Goal: Task Accomplishment & Management: Complete application form

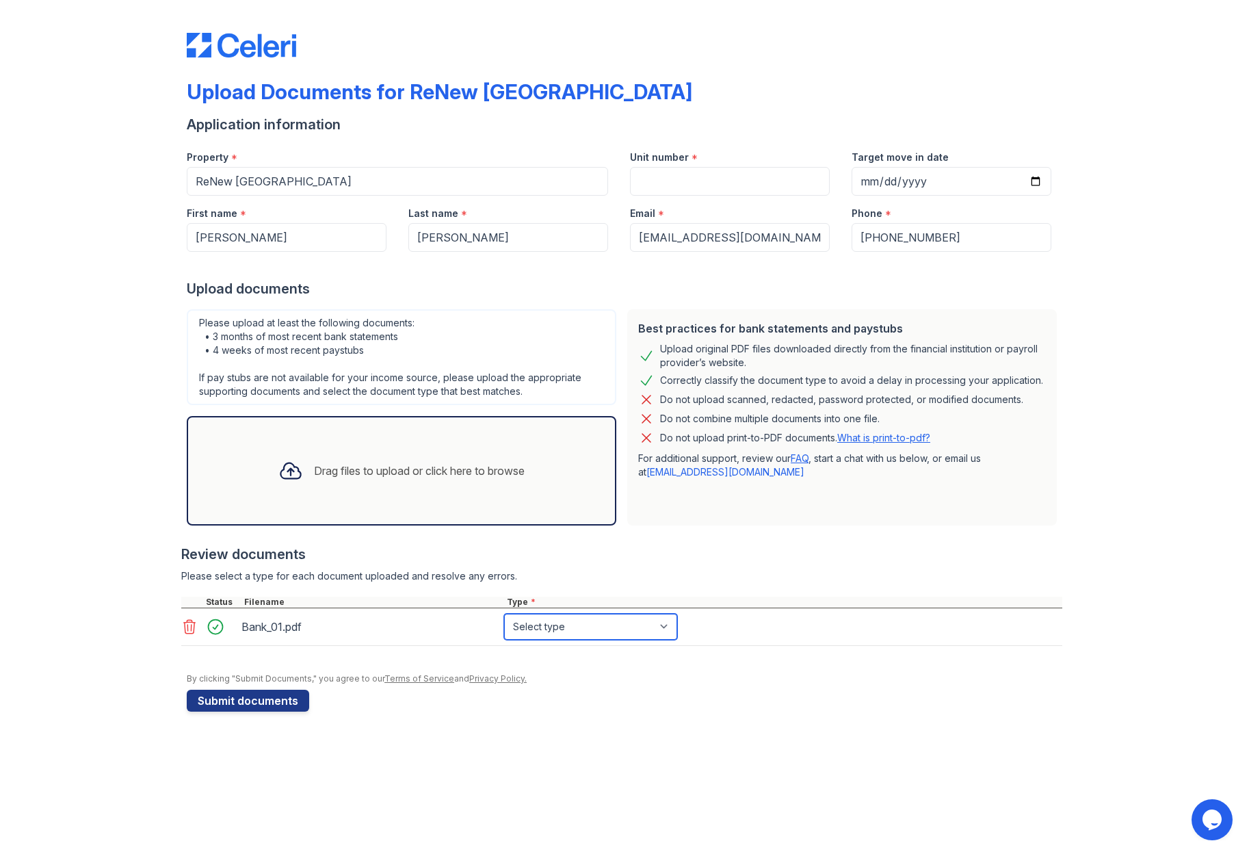
click at [670, 626] on select "Select type Paystub Bank Statement Offer Letter Tax Documents Benefit Award Let…" at bounding box center [590, 627] width 173 height 26
select select "bank_statement"
click at [504, 614] on select "Select type Paystub Bank Statement Offer Letter Tax Documents Benefit Award Let…" at bounding box center [590, 627] width 173 height 26
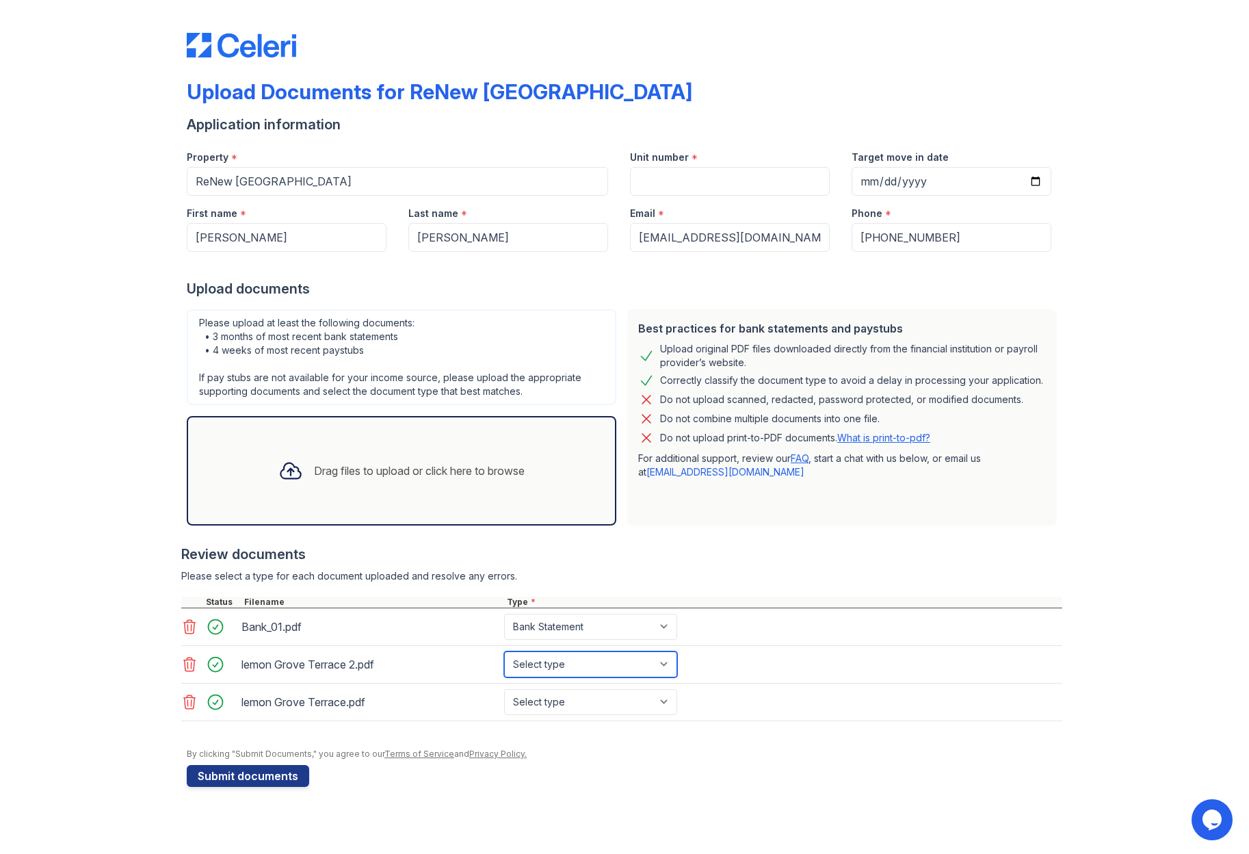
click at [662, 664] on select "Select type Paystub Bank Statement Offer Letter Tax Documents Benefit Award Let…" at bounding box center [590, 664] width 173 height 26
select select "other"
click at [504, 651] on select "Select type Paystub Bank Statement Offer Letter Tax Documents Benefit Award Let…" at bounding box center [590, 664] width 173 height 26
click at [668, 694] on select "Select type Paystub Bank Statement Offer Letter Tax Documents Benefit Award Let…" at bounding box center [590, 702] width 173 height 26
select select "other"
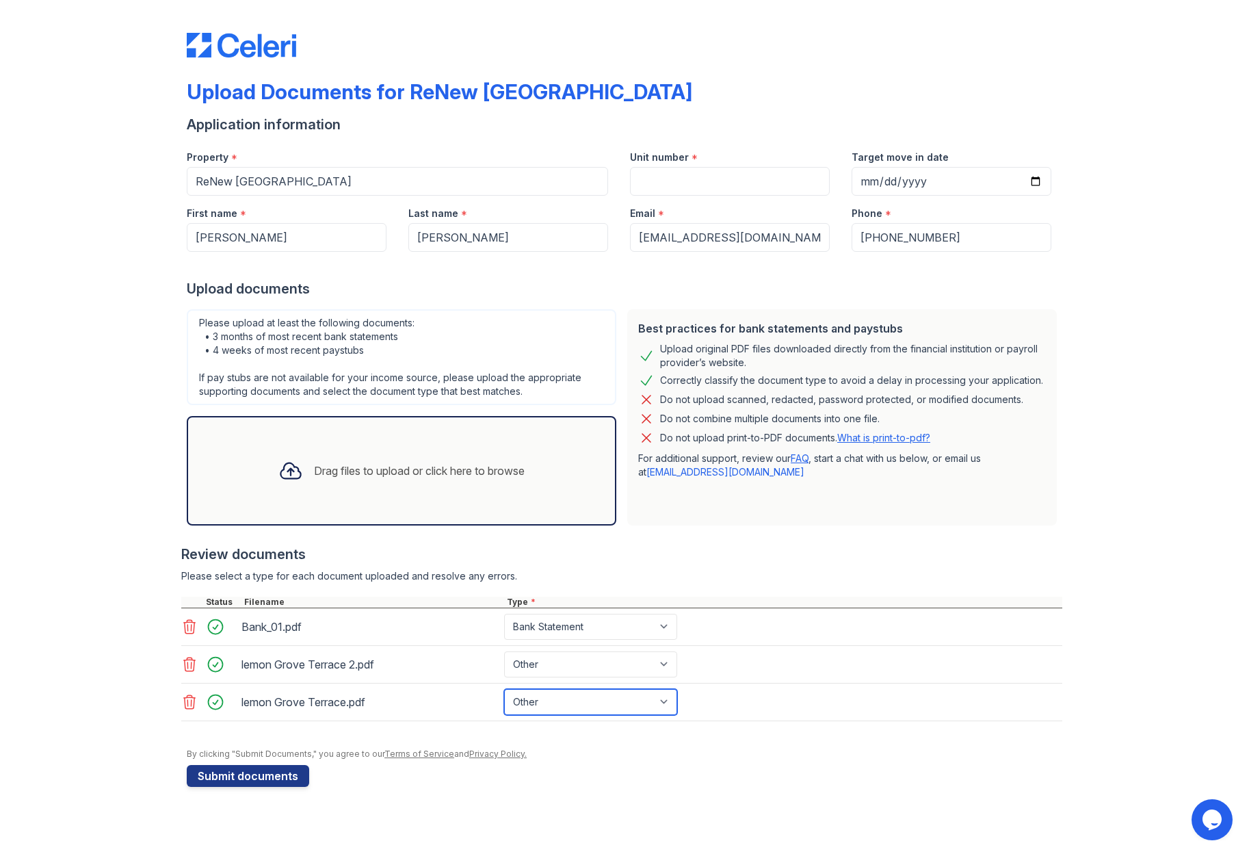
click at [504, 689] on select "Select type Paystub Bank Statement Offer Letter Tax Documents Benefit Award Let…" at bounding box center [590, 702] width 173 height 26
click at [263, 771] on button "Submit documents" at bounding box center [248, 776] width 122 height 22
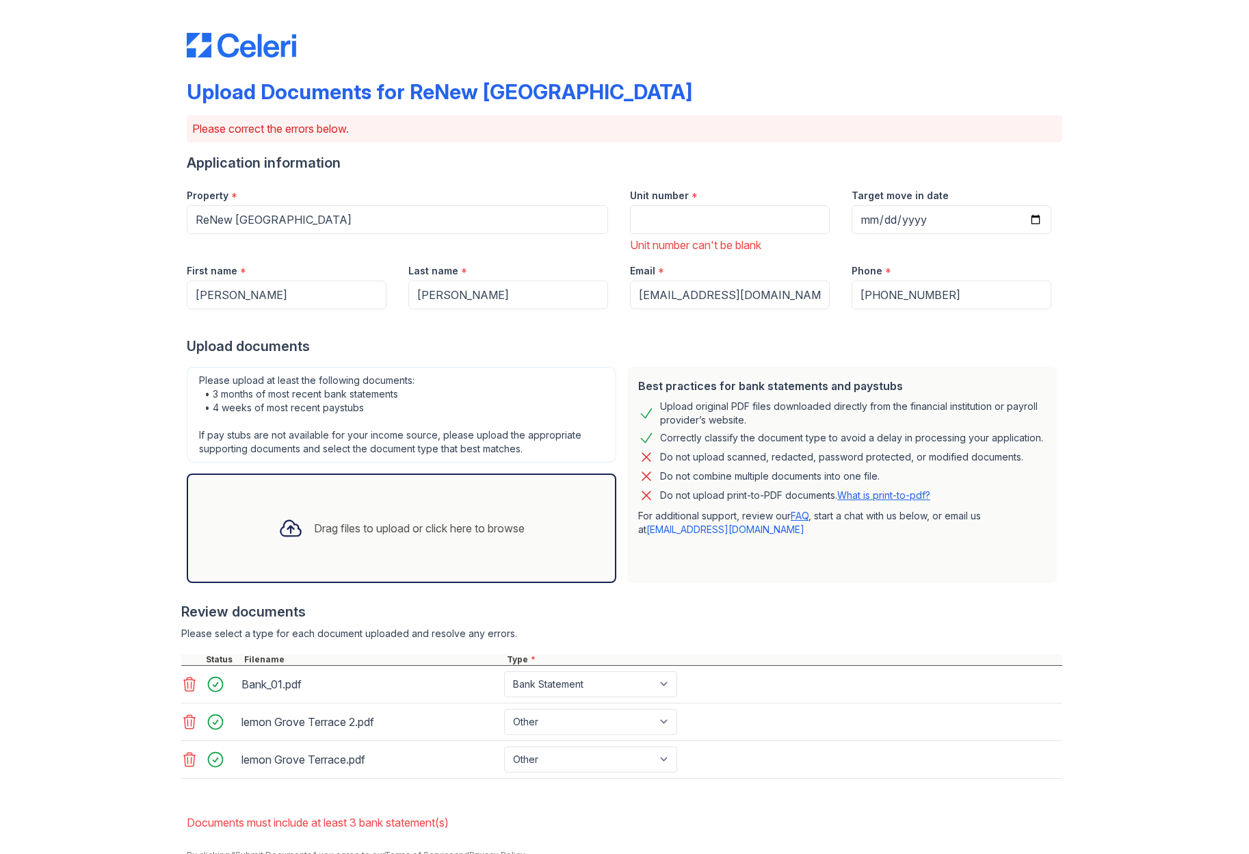
click at [0, 853] on nordpass-portal at bounding box center [0, 854] width 0 height 0
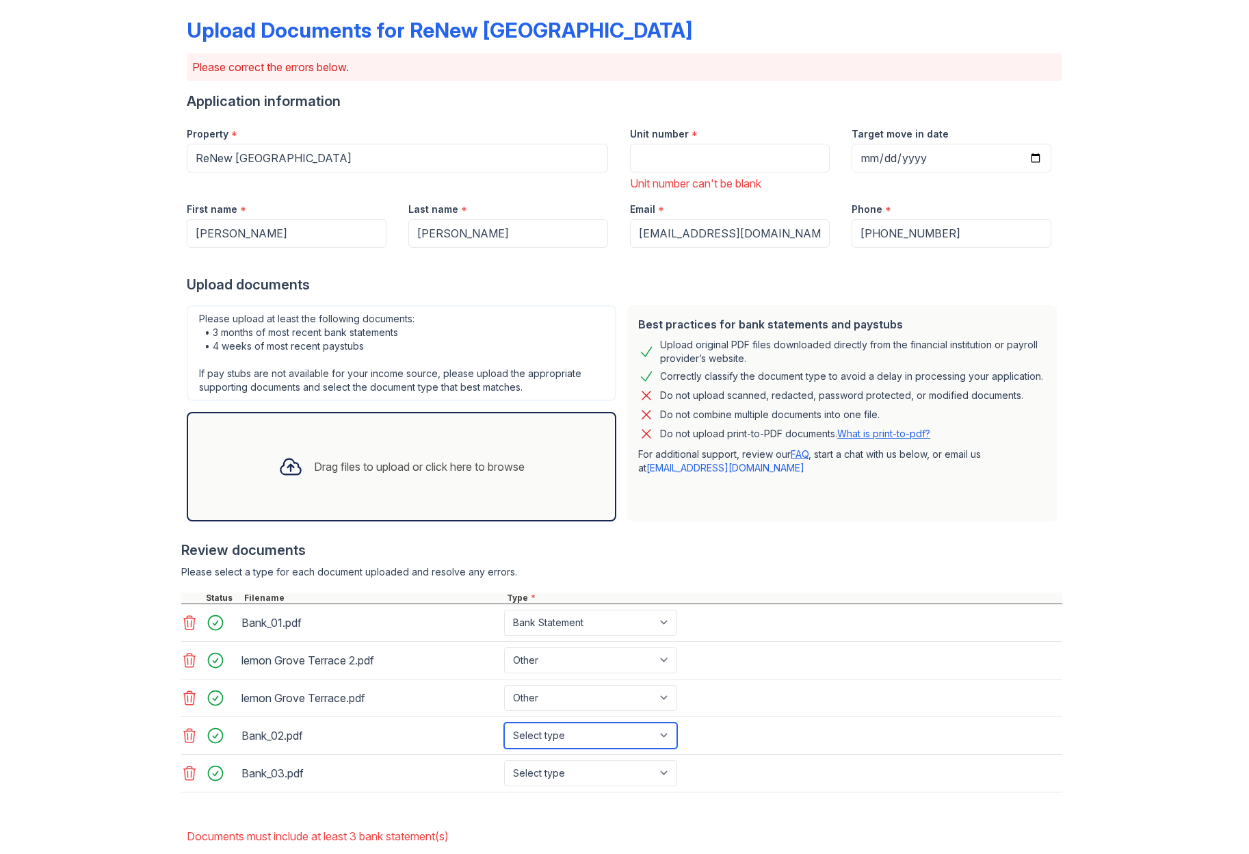
click at [661, 734] on select "Select type Paystub Bank Statement Offer Letter Tax Documents Benefit Award Let…" at bounding box center [590, 735] width 173 height 26
select select "bank_statement"
click at [504, 722] on select "Select type Paystub Bank Statement Offer Letter Tax Documents Benefit Award Let…" at bounding box center [590, 735] width 173 height 26
click at [660, 772] on select "Select type Paystub Bank Statement Offer Letter Tax Documents Benefit Award Let…" at bounding box center [590, 773] width 173 height 26
select select "bank_statement"
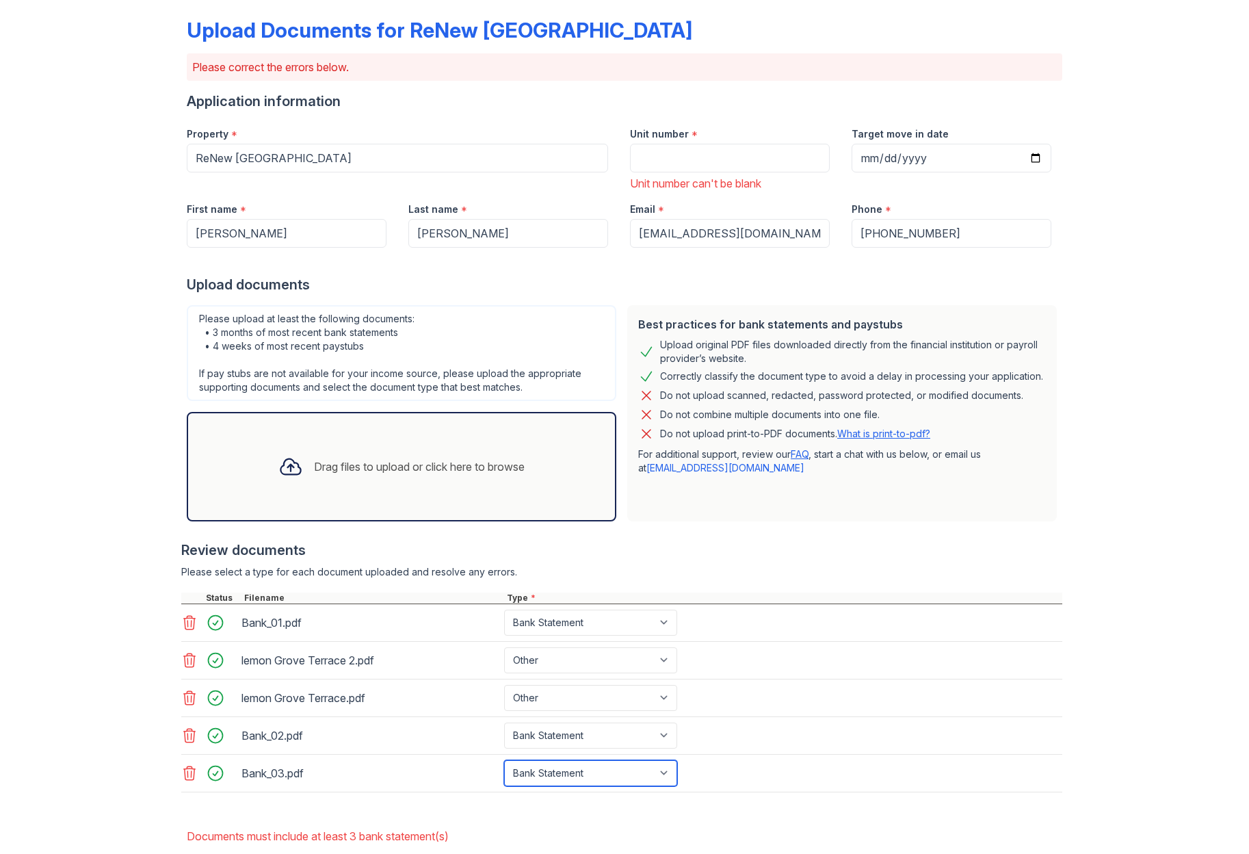
click at [504, 760] on select "Select type Paystub Bank Statement Offer Letter Tax Documents Benefit Award Let…" at bounding box center [590, 773] width 173 height 26
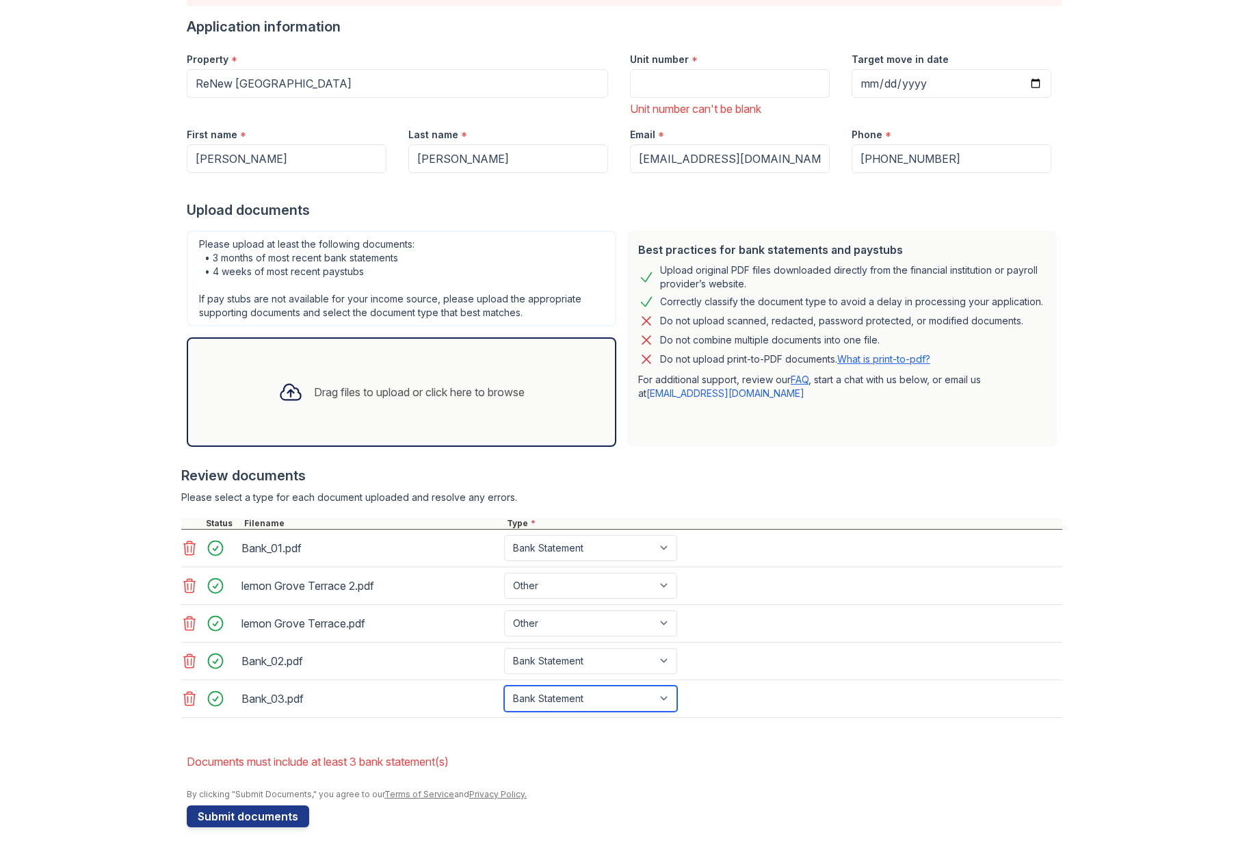
scroll to position [137, 0]
click at [278, 815] on button "Submit documents" at bounding box center [248, 815] width 122 height 22
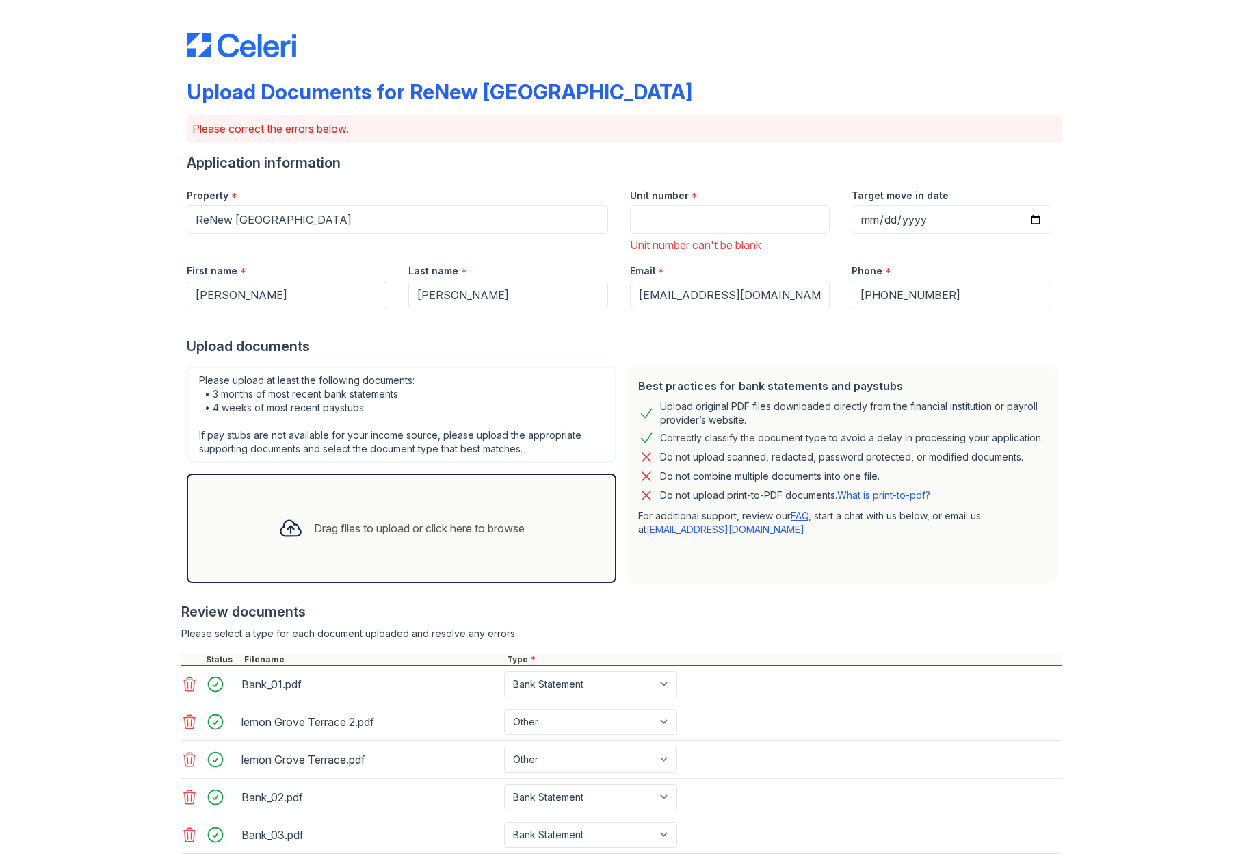
click at [0, 853] on nordpass-portal at bounding box center [0, 854] width 0 height 0
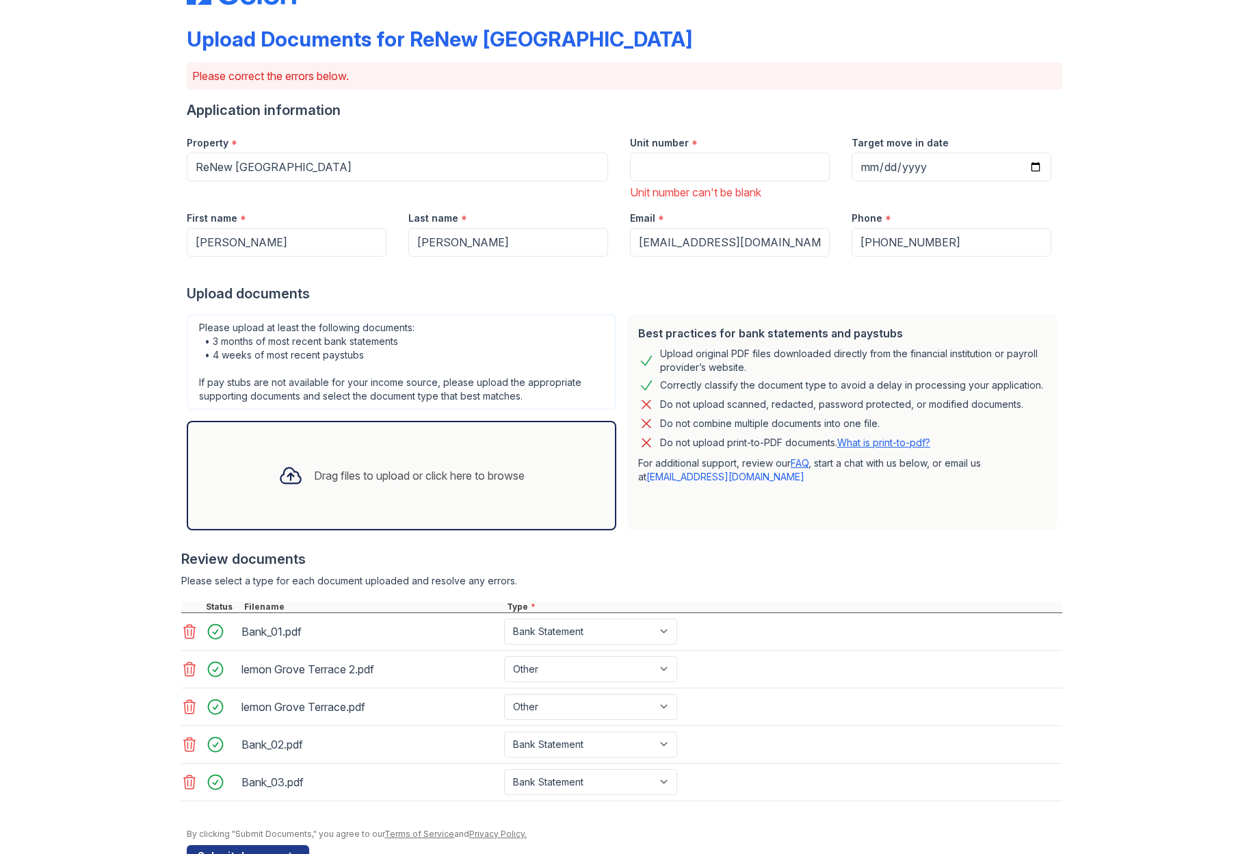
scroll to position [93, 0]
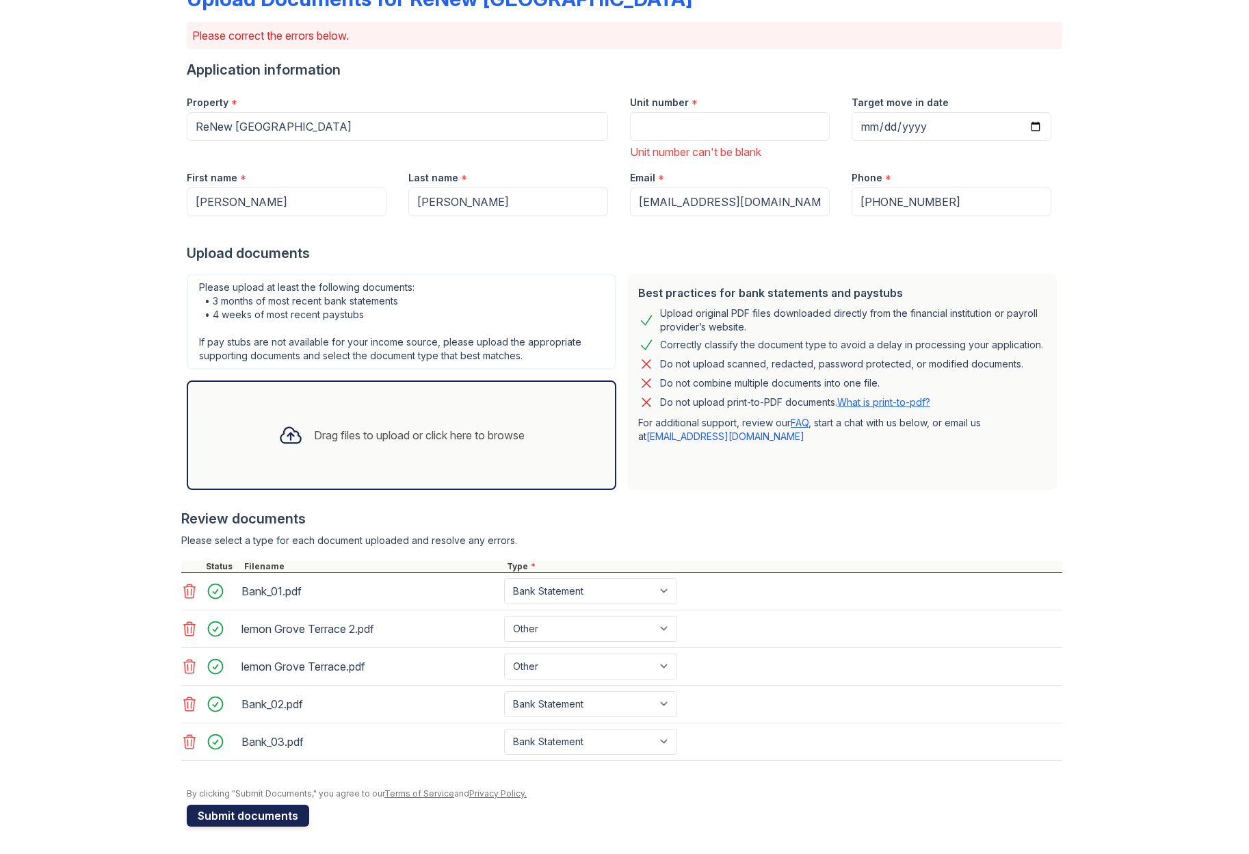
click at [253, 813] on button "Submit documents" at bounding box center [248, 815] width 122 height 22
click at [659, 121] on input "Unit number" at bounding box center [730, 126] width 200 height 29
type input "1O"
click at [231, 816] on button "Submit documents" at bounding box center [248, 815] width 122 height 22
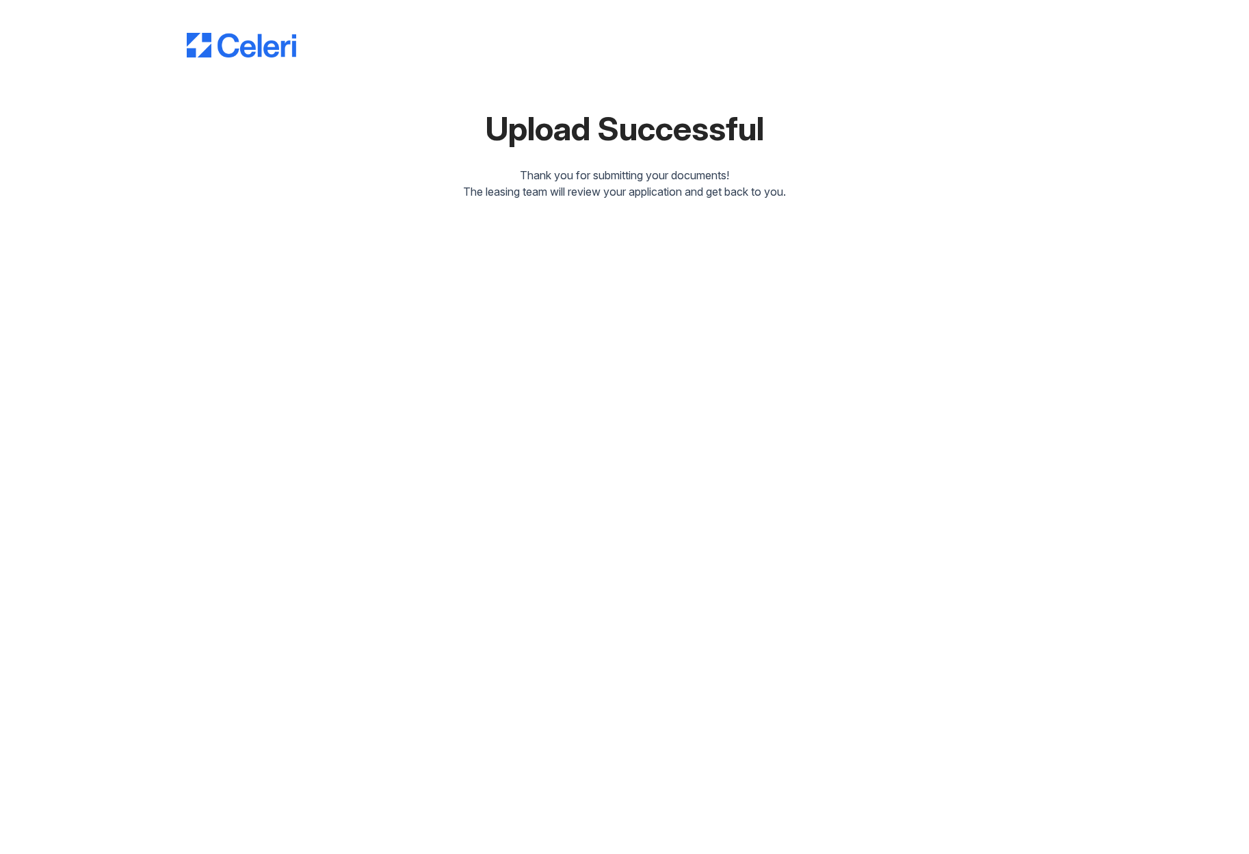
click at [570, 343] on div "Upload Successful Thank you for submitting your documents! The leasing team wil…" at bounding box center [624, 427] width 1249 height 854
